Goal: Task Accomplishment & Management: Use online tool/utility

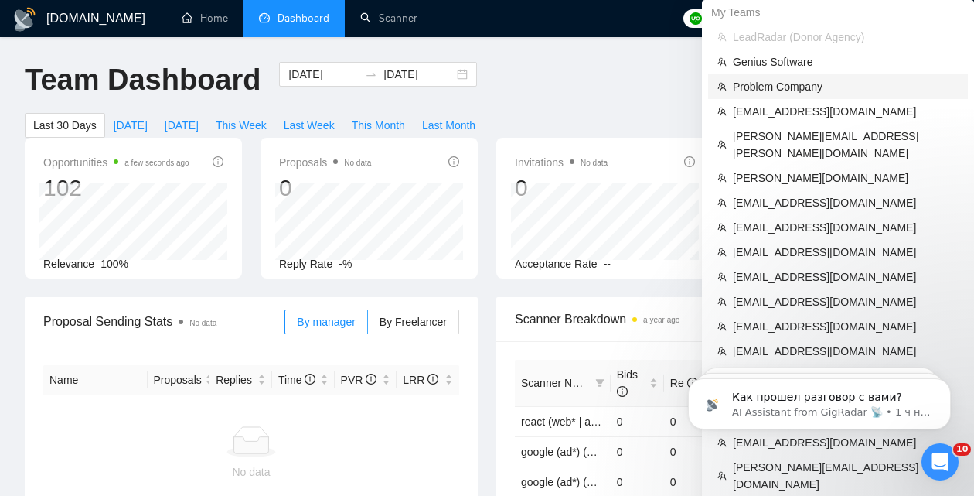
click at [788, 84] on span "Problem Company" at bounding box center [846, 86] width 226 height 17
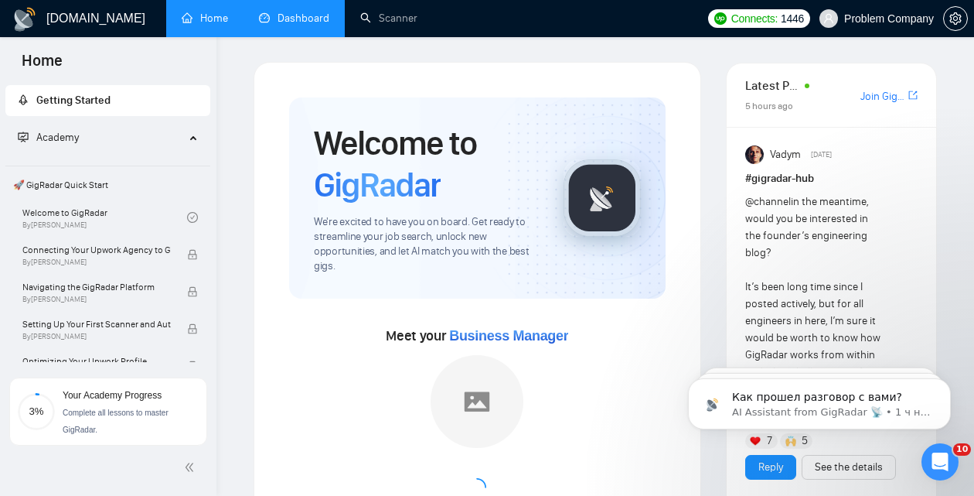
click at [321, 15] on link "Dashboard" at bounding box center [294, 18] width 70 height 13
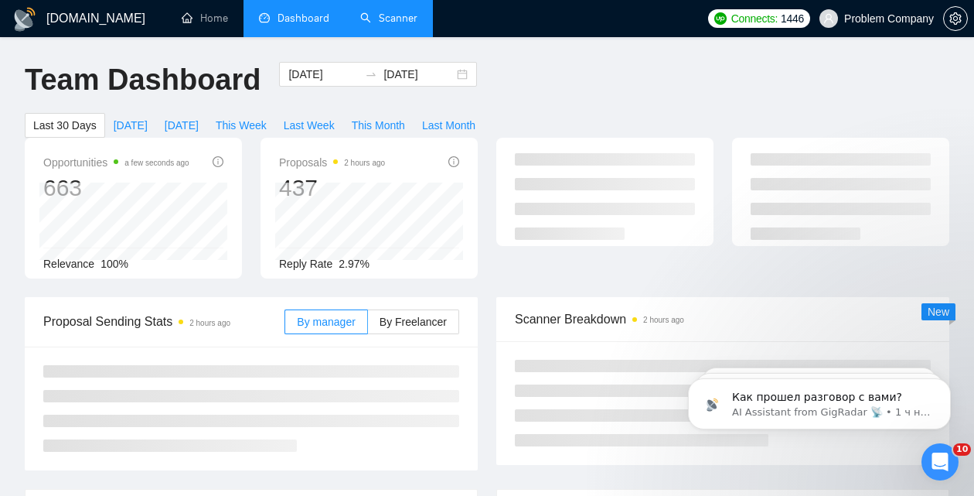
click at [381, 12] on link "Scanner" at bounding box center [388, 18] width 57 height 13
